Goal: Transaction & Acquisition: Purchase product/service

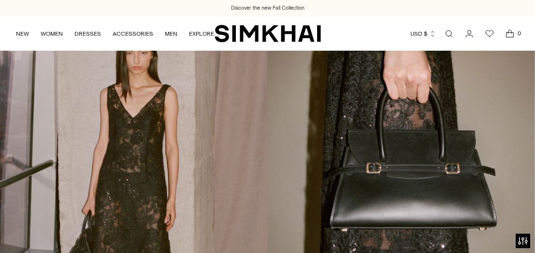
click at [451, 35] on link "Open search modal" at bounding box center [448, 33] width 19 height 19
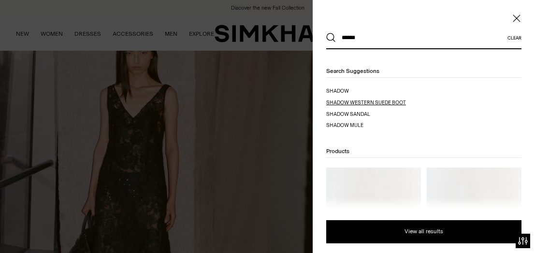
type input "******"
click at [396, 104] on span "w western suede boot" at bounding box center [375, 102] width 62 height 6
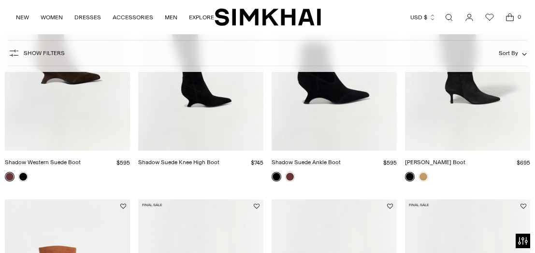
scroll to position [149, 0]
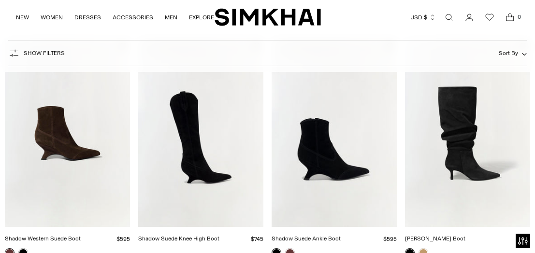
click at [206, 235] on link "Shadow Suede Knee High Boot" at bounding box center [178, 238] width 81 height 7
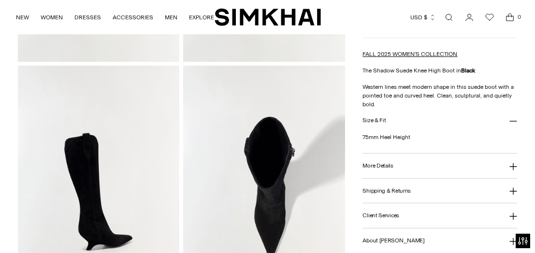
scroll to position [251, 0]
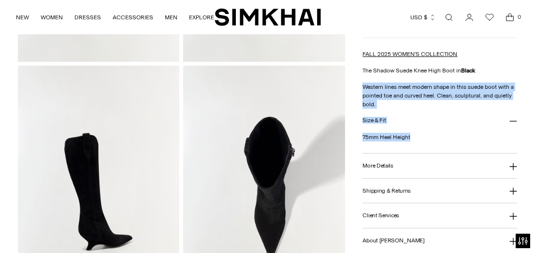
drag, startPoint x: 416, startPoint y: 139, endPoint x: 365, endPoint y: 91, distance: 70.4
click at [365, 91] on div "Shadow Suede Knee High Boot Regular price $745 Unit price / per Color: Black **…" at bounding box center [439, 79] width 155 height 513
click at [365, 91] on p "Western lines meet modern shape in this suede boot with a pointed toe and curve…" at bounding box center [439, 96] width 155 height 26
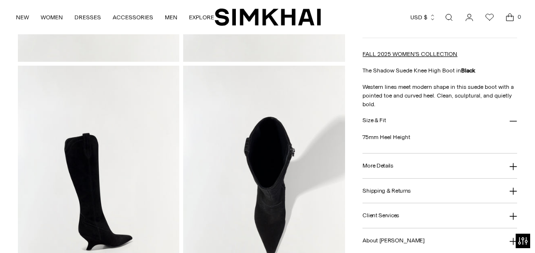
drag, startPoint x: 361, startPoint y: 85, endPoint x: 411, endPoint y: 118, distance: 60.5
click at [411, 119] on div "Home / Shadow Suede Knee High Boot Shadow Suede Knee High Boot Regular price $7…" at bounding box center [267, 186] width 499 height 735
click at [411, 118] on button "Size & Fit" at bounding box center [439, 121] width 155 height 25
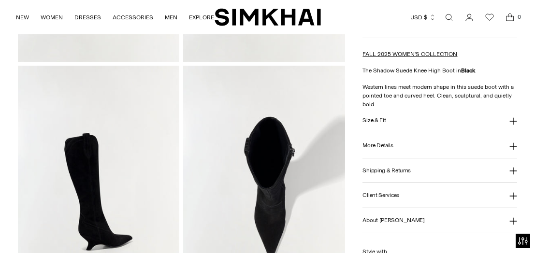
drag, startPoint x: 368, startPoint y: 68, endPoint x: 393, endPoint y: 121, distance: 58.1
click at [393, 121] on div "Shadow Suede Knee High Boot Regular price $745 Unit price / per Color: Black **…" at bounding box center [439, 69] width 155 height 493
copy div "e Shadow Suede Knee High Boot in Black Western lines meet modern shape in this …"
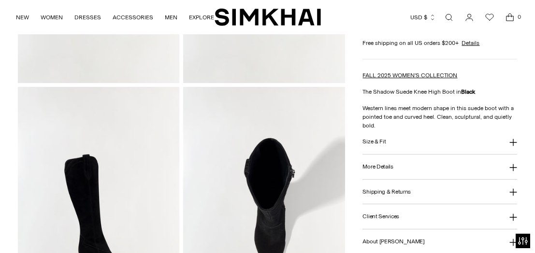
scroll to position [228, 0]
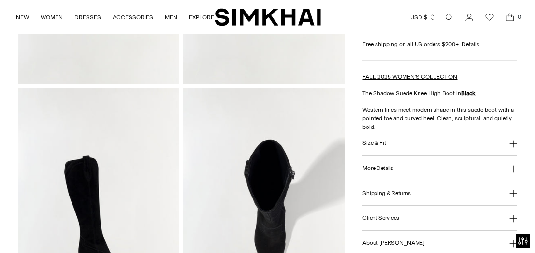
click at [386, 171] on h3 "More Details" at bounding box center [377, 168] width 30 height 6
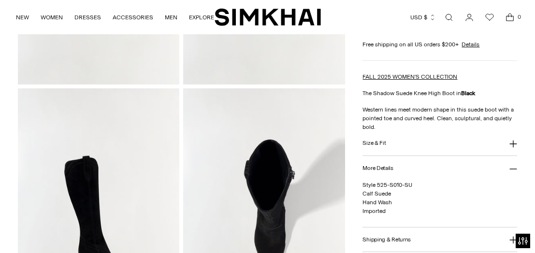
click at [370, 146] on h3 "Size & Fit" at bounding box center [373, 143] width 23 height 6
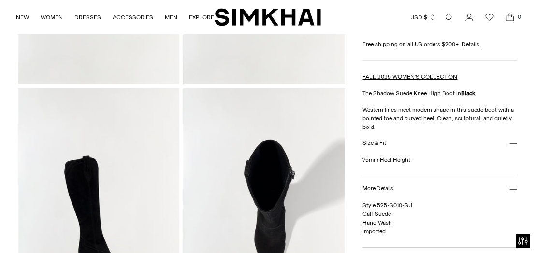
click at [446, 16] on link "Open search modal" at bounding box center [448, 17] width 19 height 19
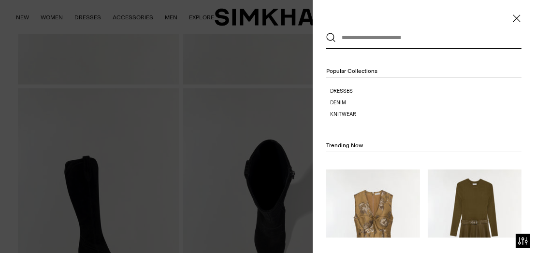
scroll to position [0, 0]
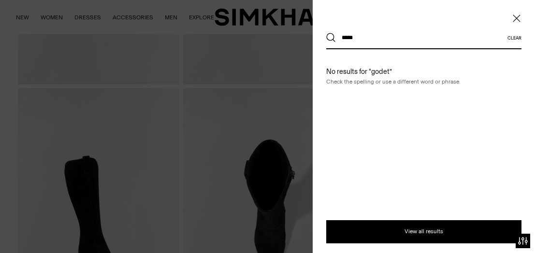
drag, startPoint x: 396, startPoint y: 42, endPoint x: 307, endPoint y: 39, distance: 89.4
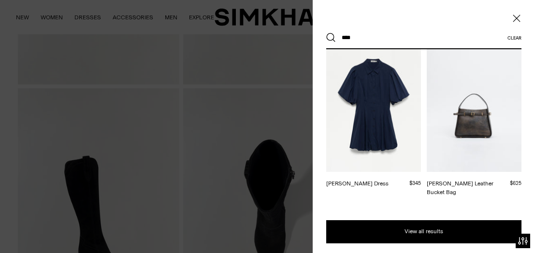
scroll to position [335, 0]
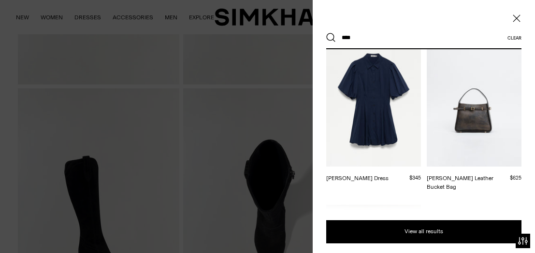
type input "****"
click at [486, 111] on img at bounding box center [473, 96] width 95 height 142
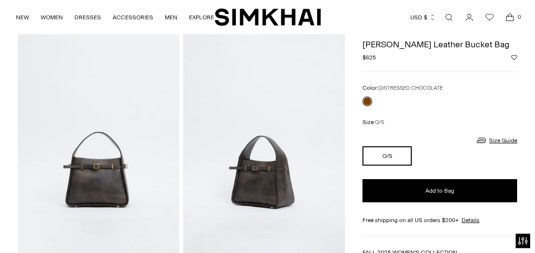
scroll to position [47, 0]
